Goal: Find specific page/section: Locate a particular part of the current website

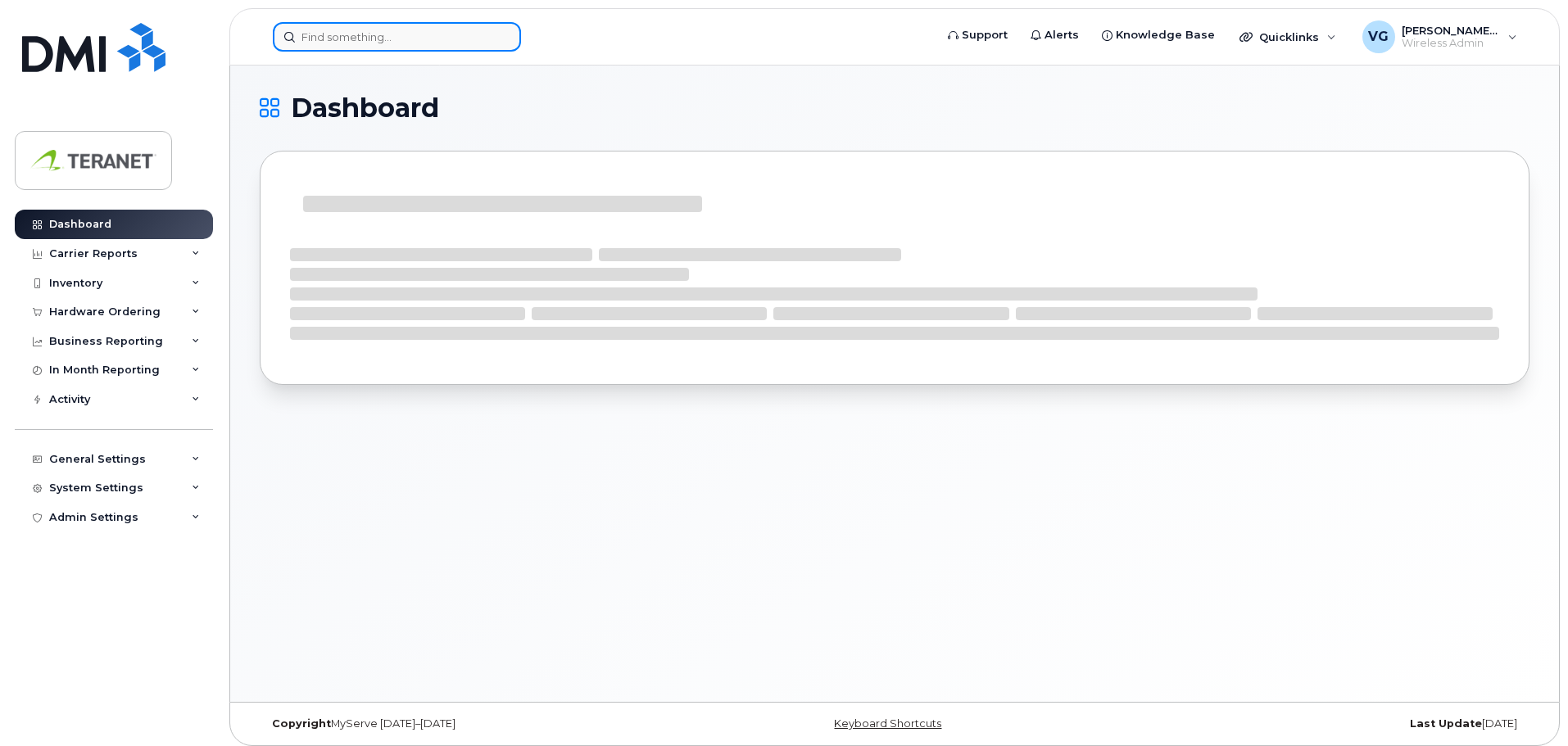
click at [368, 37] on input at bounding box center [397, 37] width 248 height 29
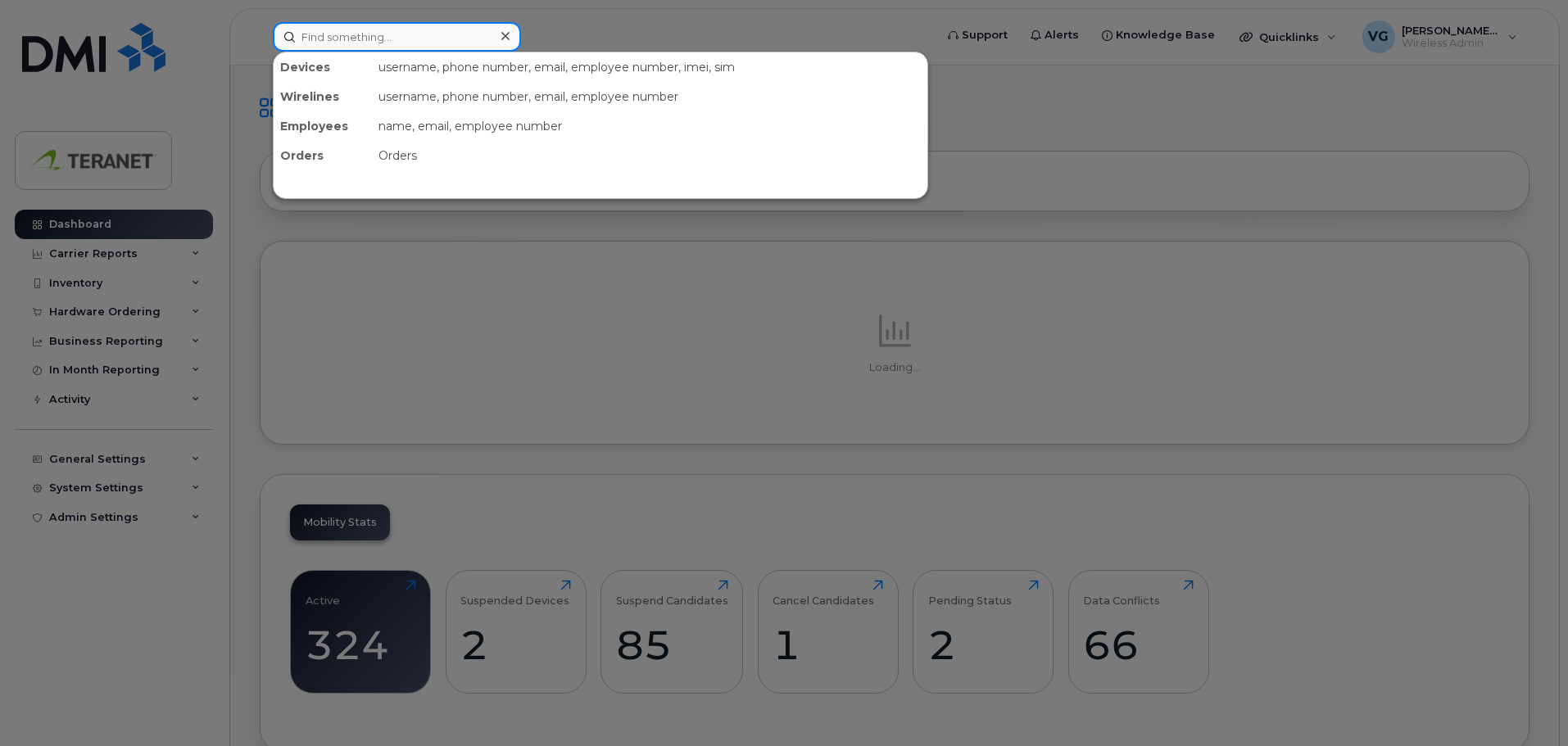
paste input "(416) 700-2762"
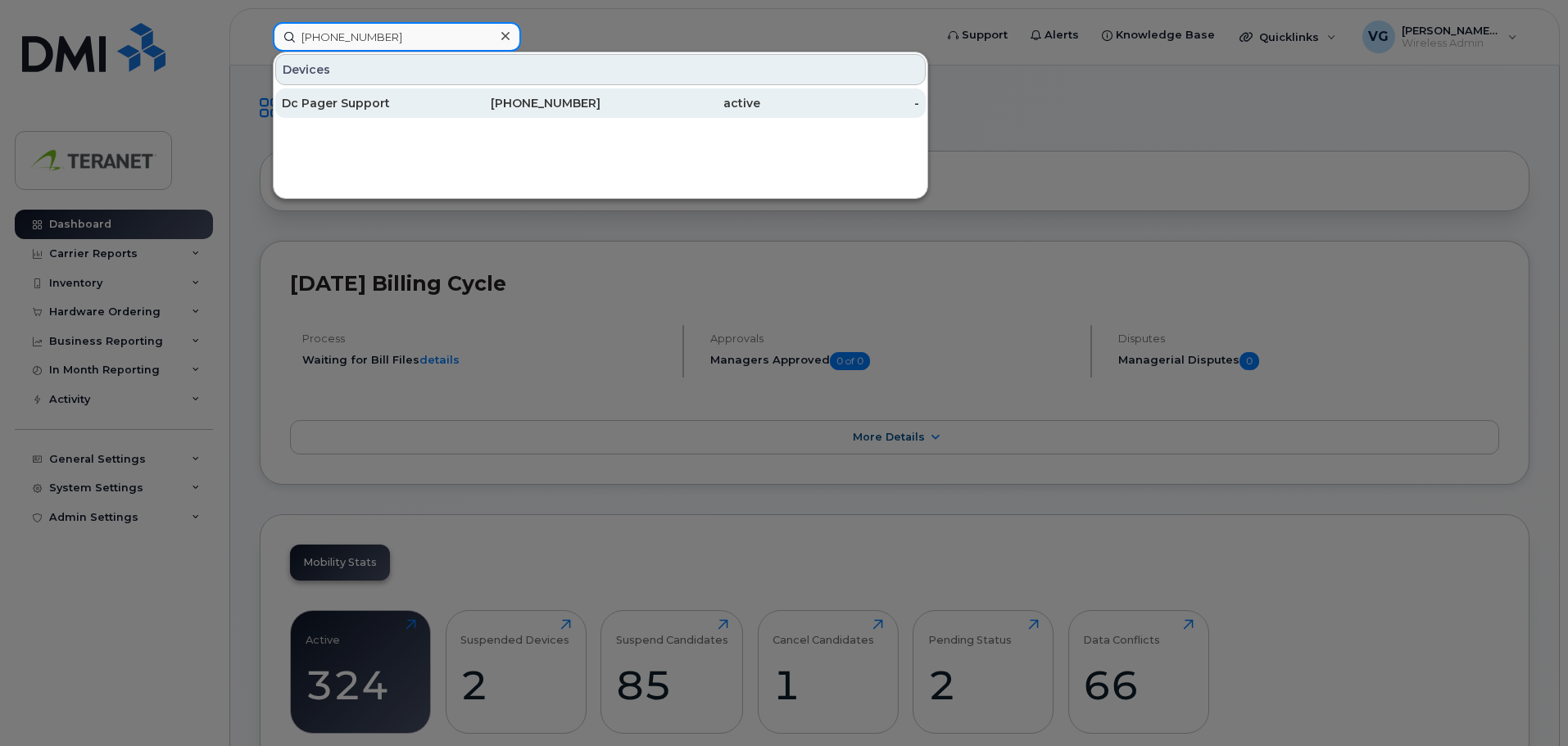
type input "(416) 700-2762"
drag, startPoint x: 567, startPoint y: 107, endPoint x: 577, endPoint y: 113, distance: 11.7
click at [567, 107] on div "416-700-2762" at bounding box center [521, 103] width 160 height 17
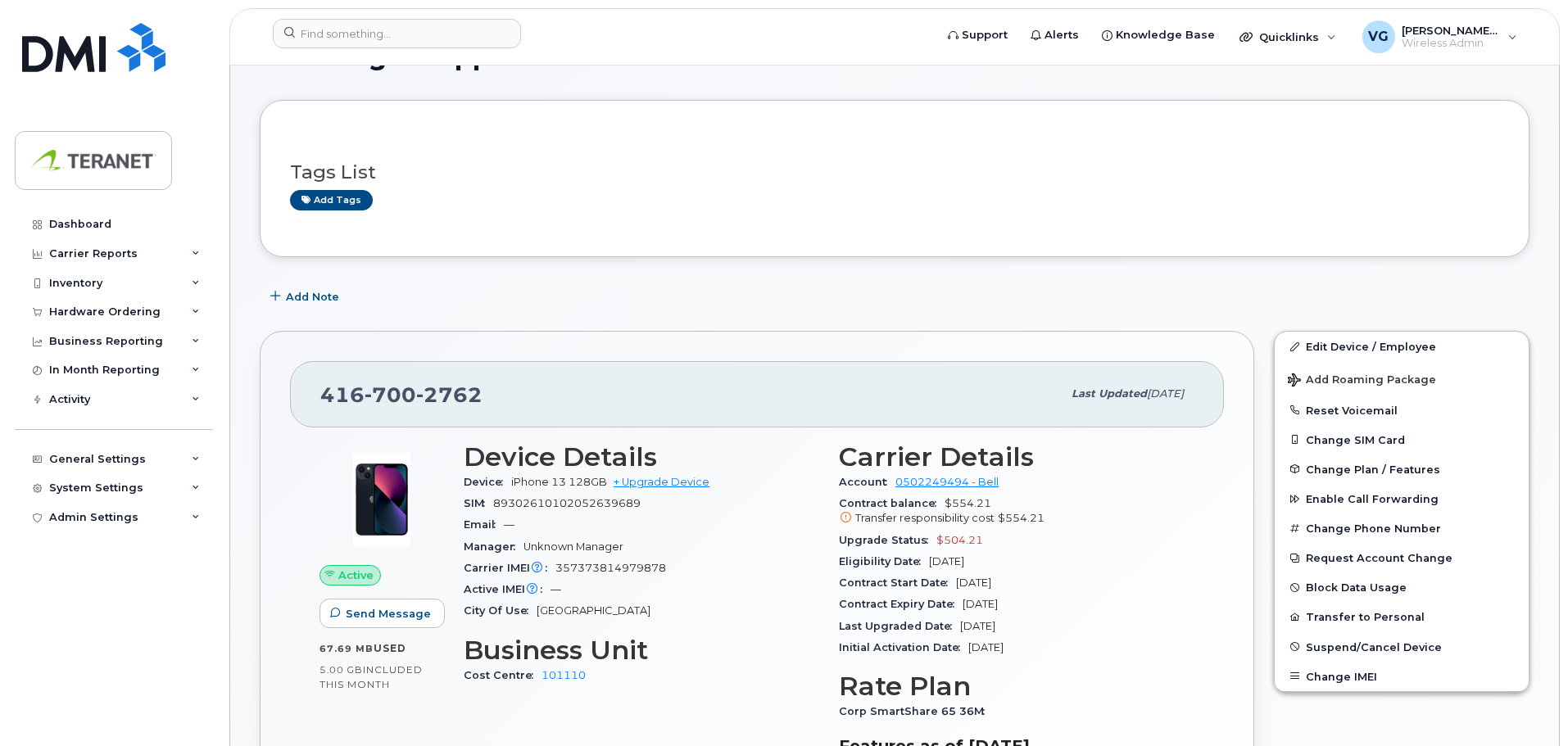
scroll to position [82, 0]
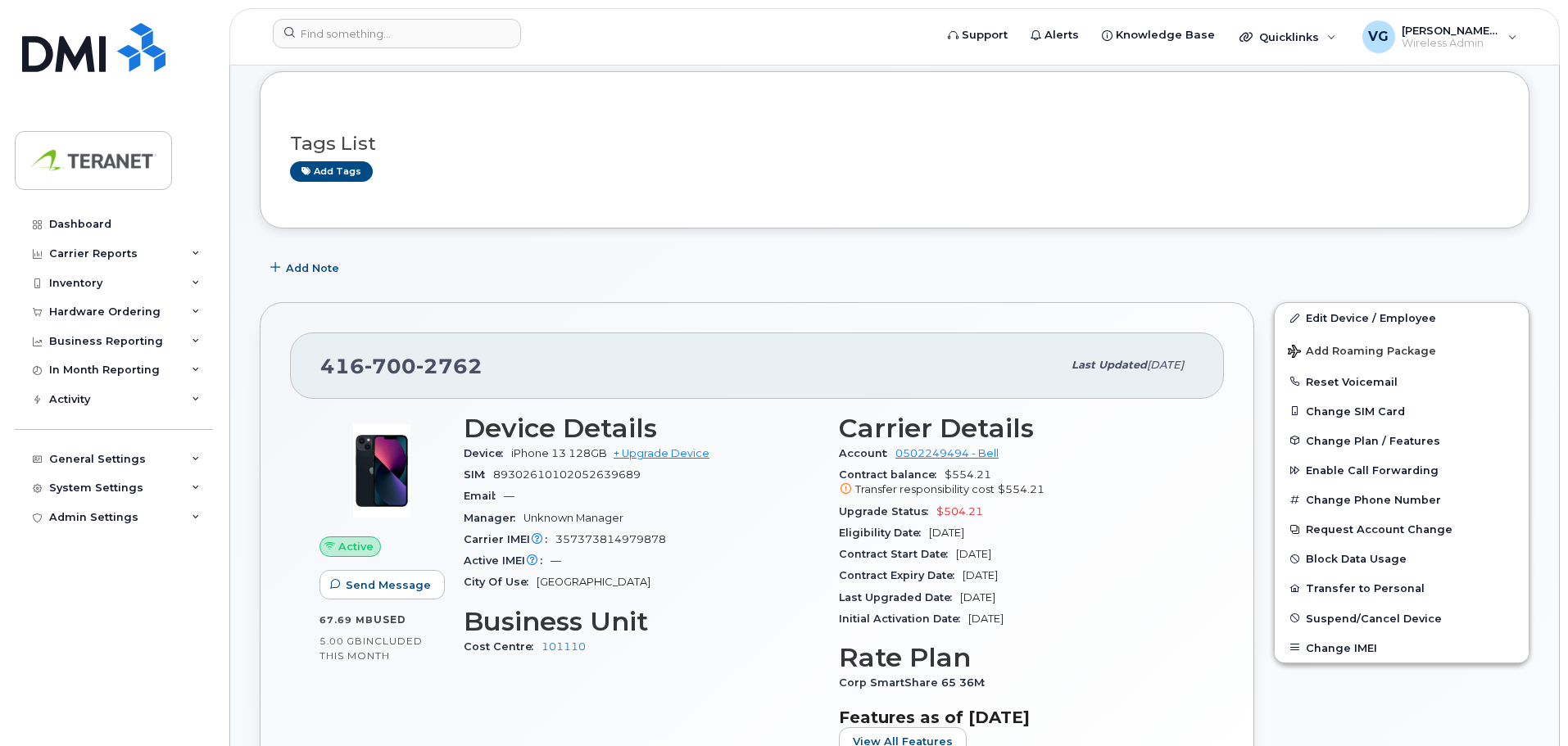
click at [600, 540] on span "357373814979878" at bounding box center [610, 539] width 111 height 12
copy span "357373814979878"
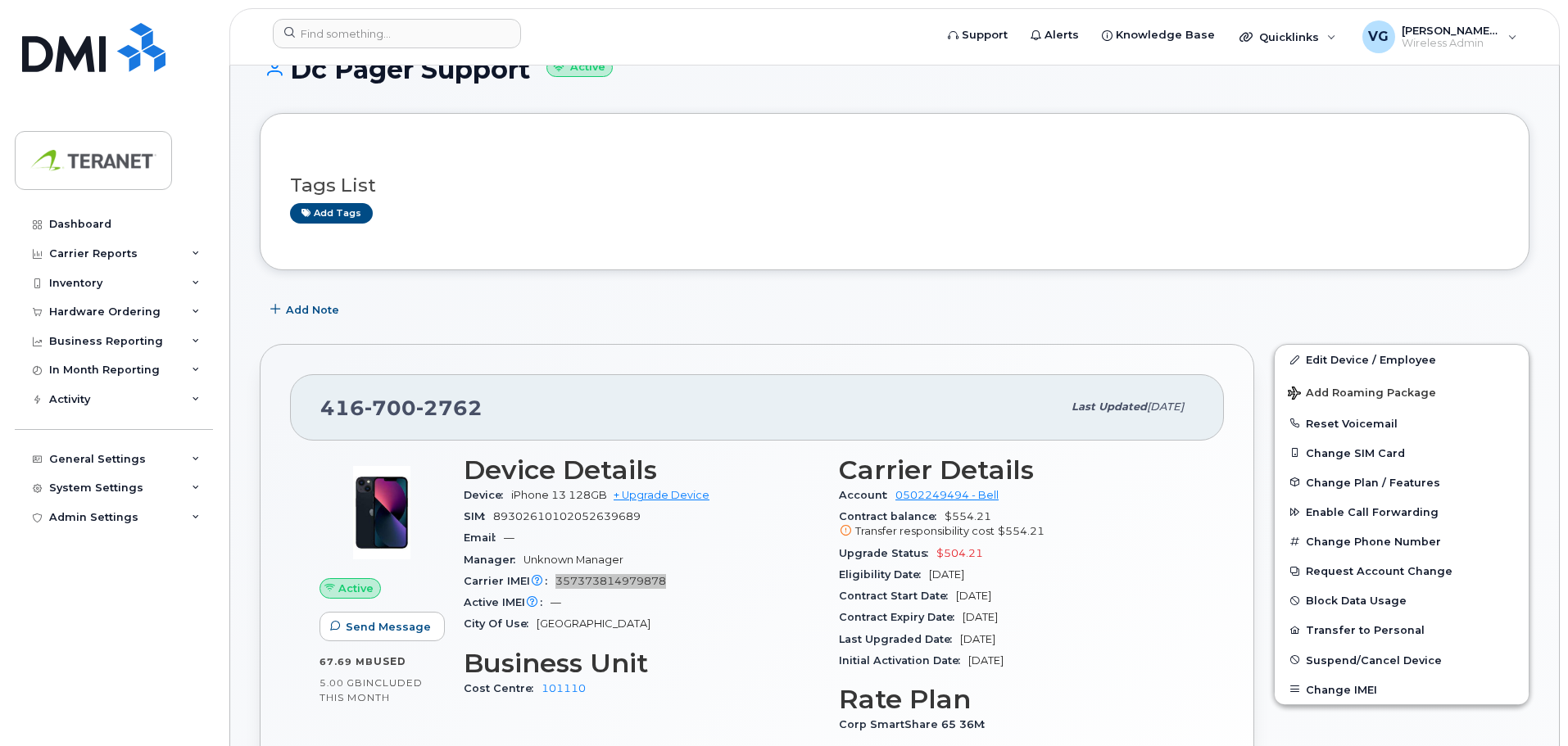
scroll to position [0, 0]
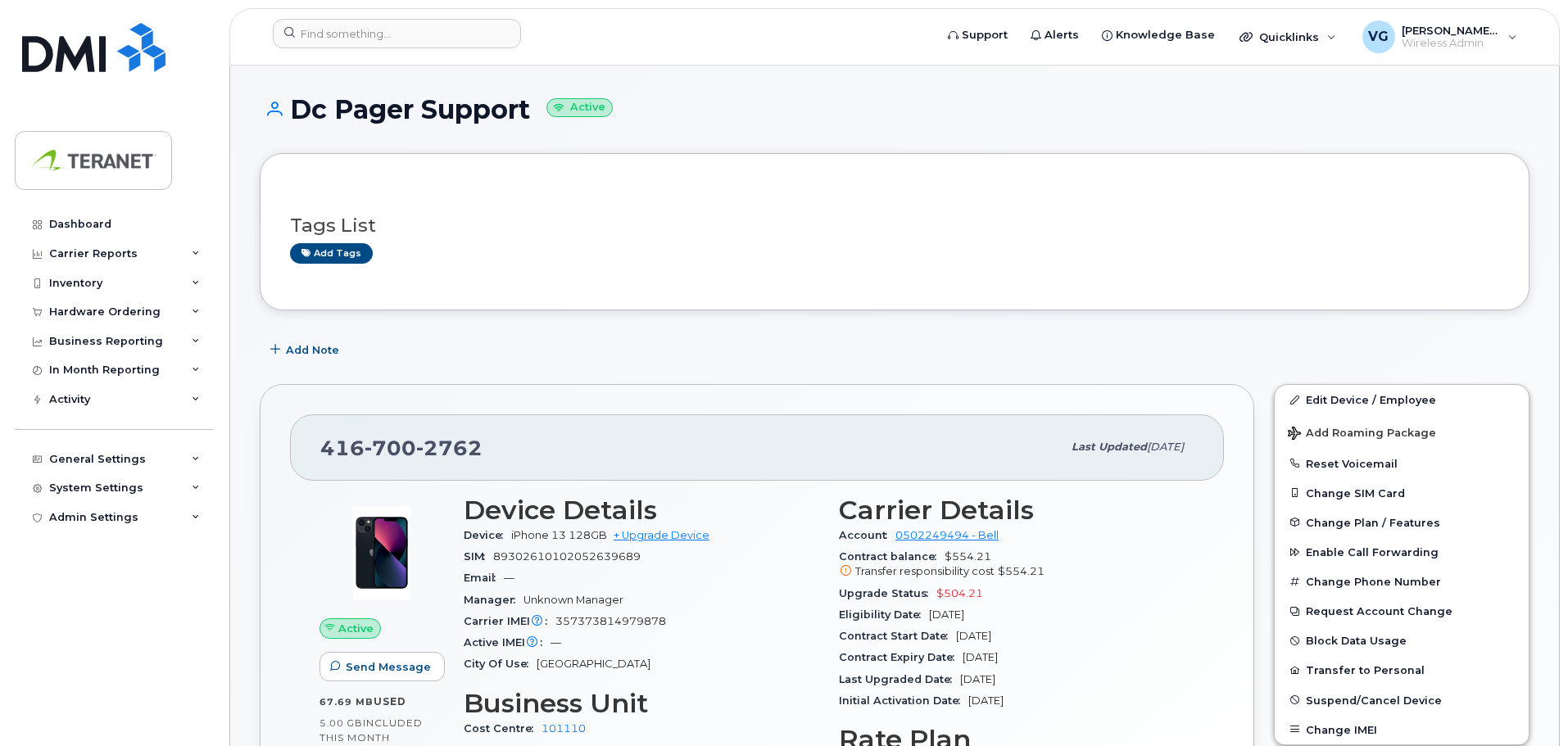
click at [731, 358] on div "Add Note" at bounding box center [894, 349] width 1270 height 29
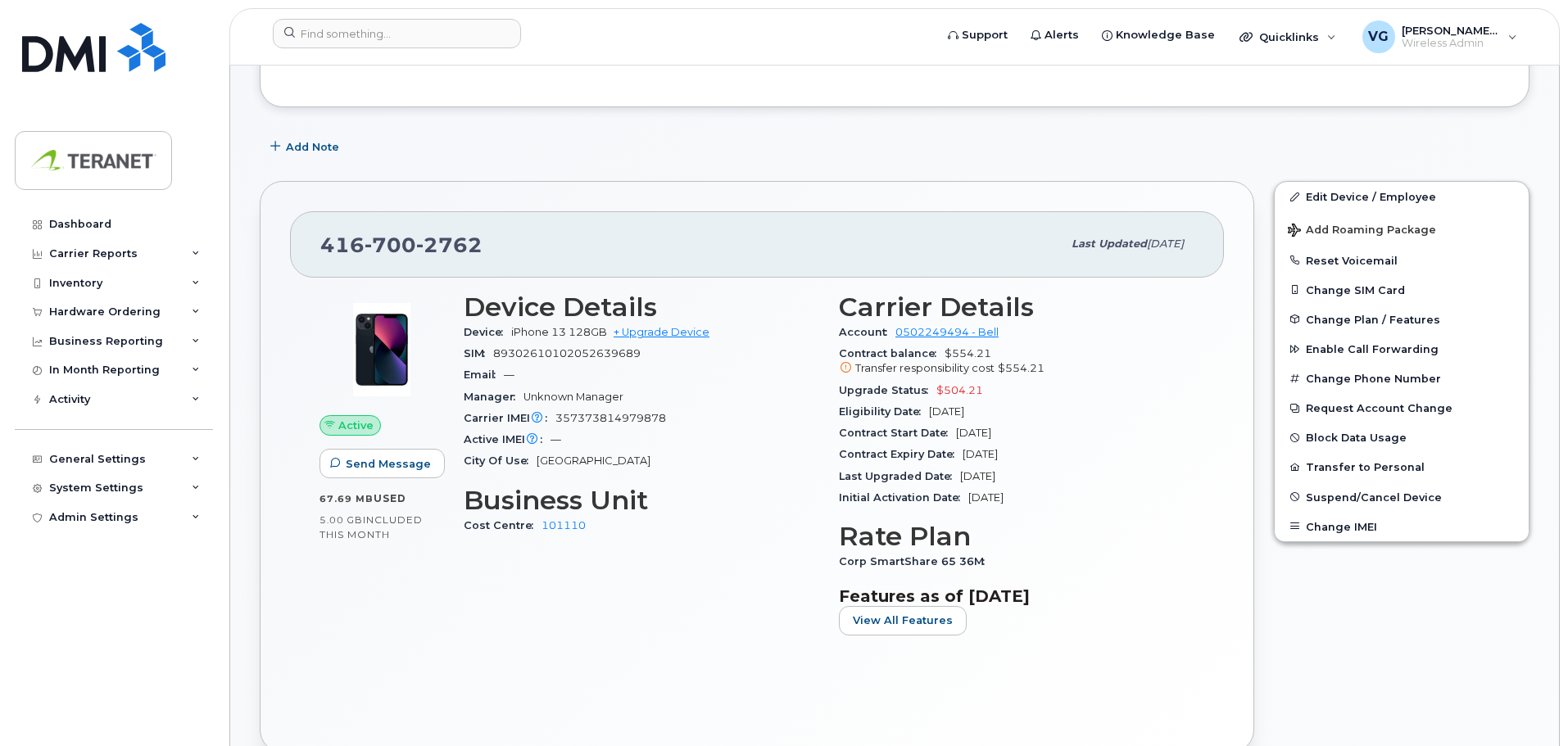
scroll to position [246, 0]
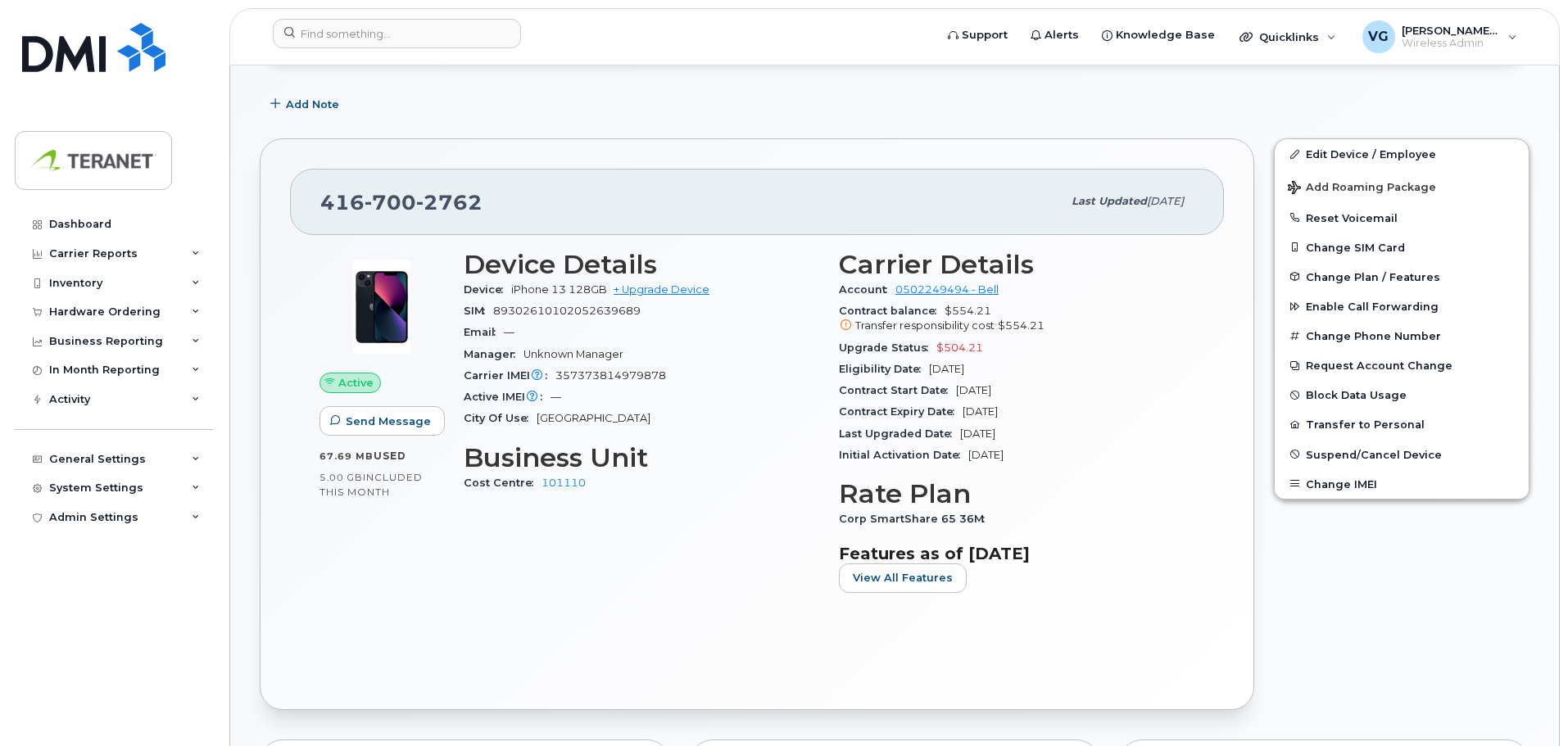
click at [618, 378] on span "357373814979878" at bounding box center [610, 375] width 111 height 12
copy span "357373814979878"
click at [726, 446] on h3 "Business Unit" at bounding box center [641, 457] width 356 height 29
